Goal: Navigation & Orientation: Find specific page/section

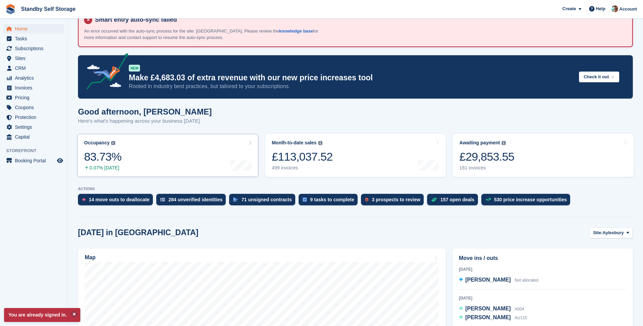
scroll to position [102, 0]
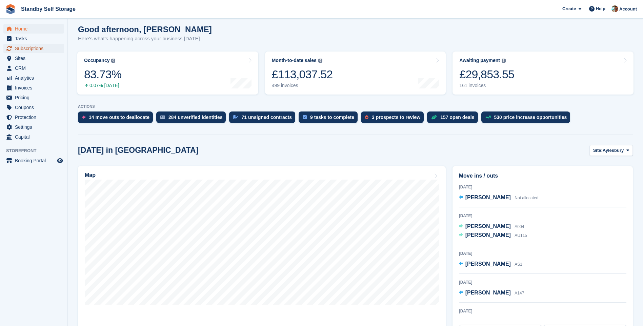
click at [23, 47] on span "Subscriptions" at bounding box center [35, 48] width 41 height 9
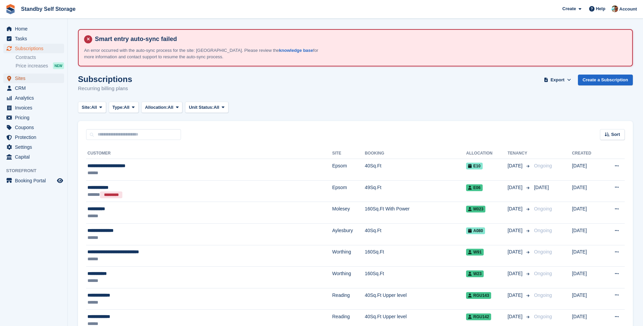
click at [8, 77] on icon "menu" at bounding box center [9, 78] width 4 height 5
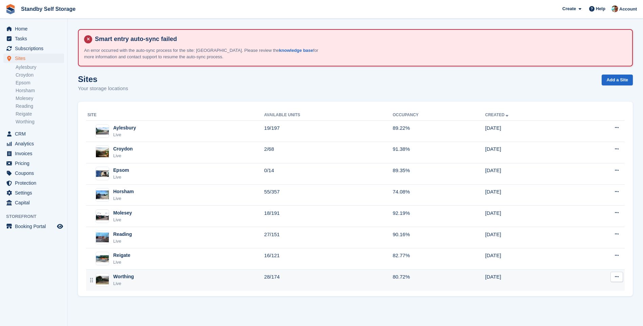
click at [128, 278] on div "Worthing" at bounding box center [123, 276] width 21 height 7
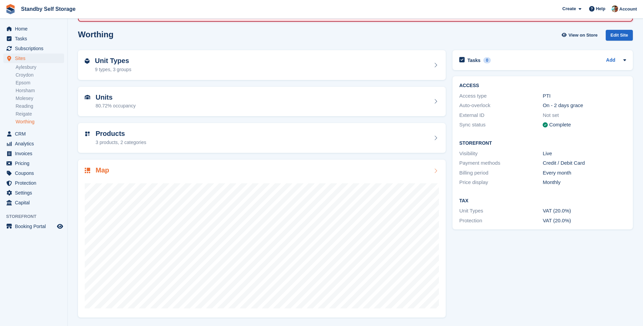
scroll to position [45, 0]
click at [24, 112] on link "Reigate" at bounding box center [40, 114] width 49 height 6
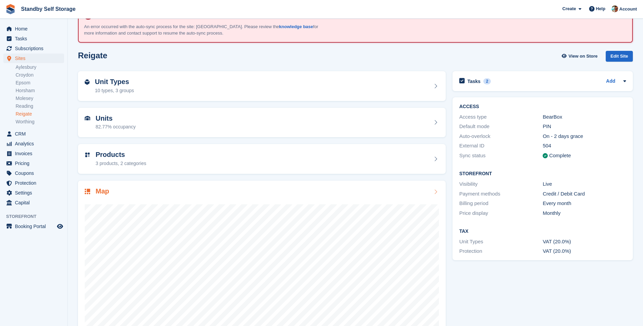
scroll to position [45, 0]
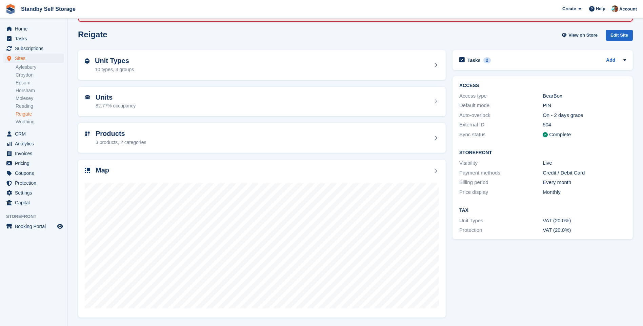
click at [534, 25] on section "Smart entry auto-sync failed An error occurred with the auto-sync process for t…" at bounding box center [356, 140] width 576 height 371
click at [637, 154] on div "ACCESS Access type BearBox Default mode PIN Auto-overlock On - 2 days grace Ext…" at bounding box center [542, 158] width 187 height 170
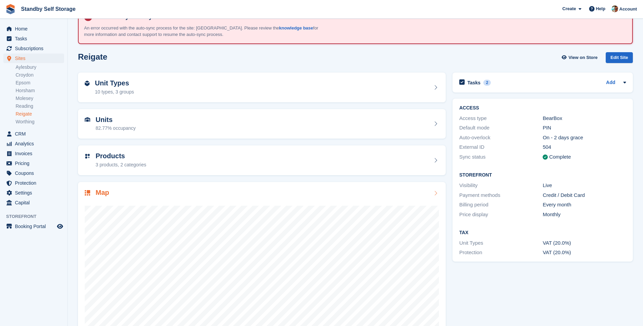
scroll to position [0, 0]
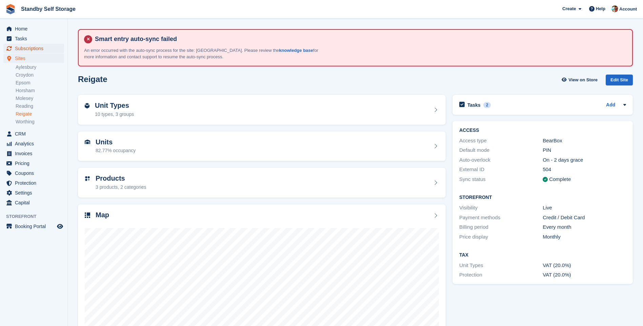
click at [45, 45] on span "Subscriptions" at bounding box center [35, 48] width 41 height 9
